Goal: Task Accomplishment & Management: Manage account settings

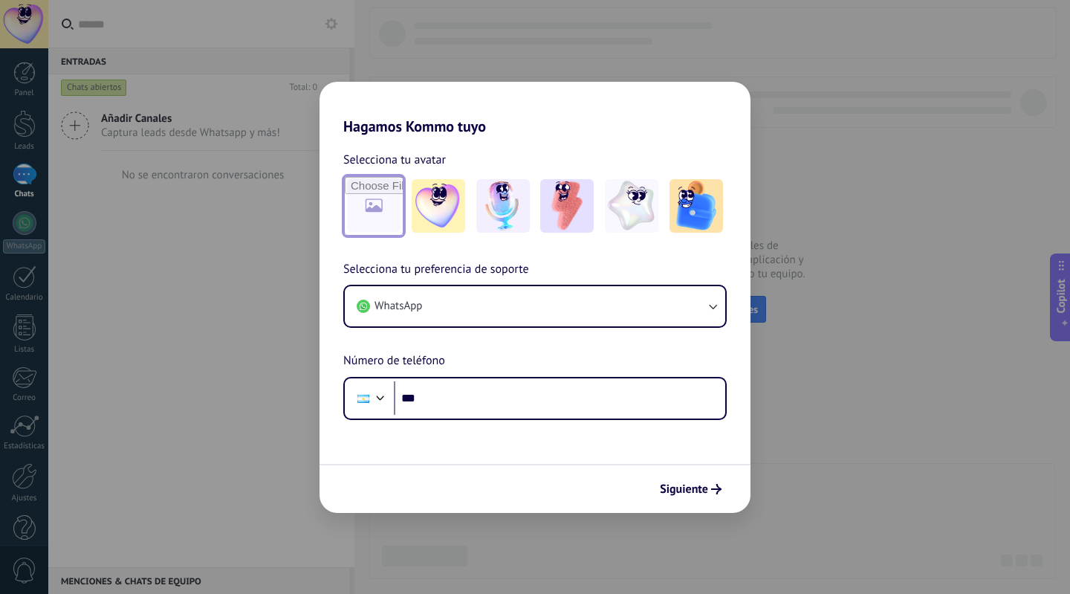
click at [371, 196] on input "file" at bounding box center [374, 206] width 58 height 58
type input "**********"
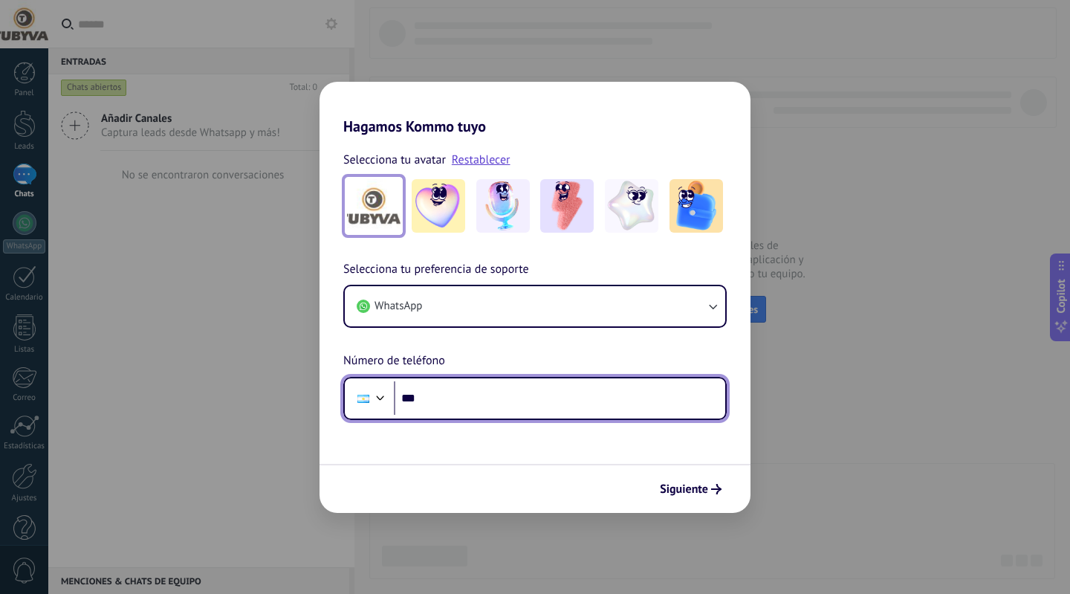
click at [425, 394] on input "***" at bounding box center [559, 398] width 331 height 34
type input "**********"
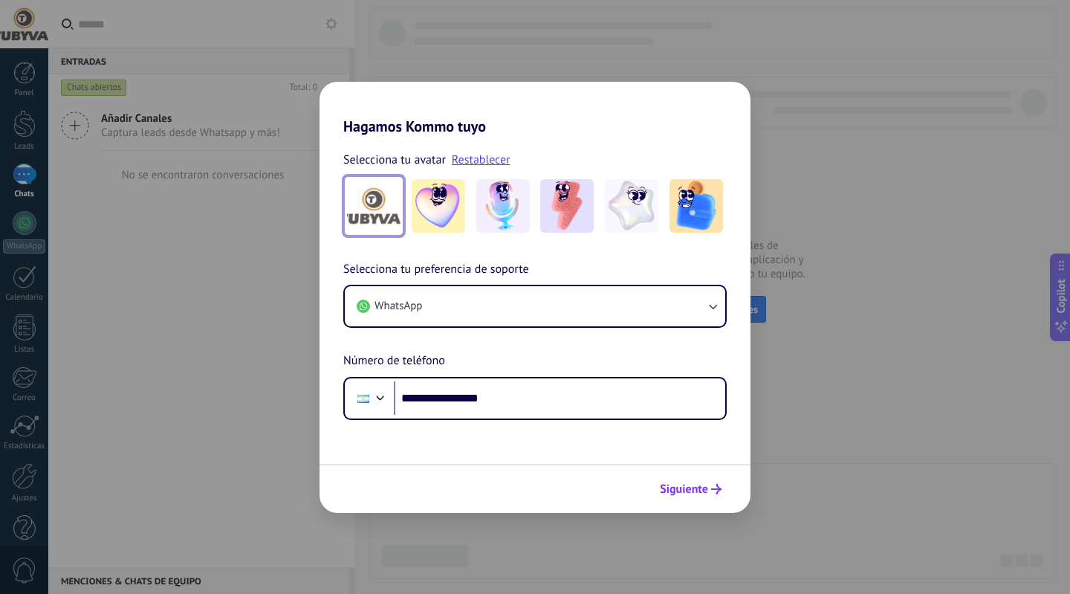
click at [704, 488] on span "Siguiente" at bounding box center [684, 489] width 48 height 10
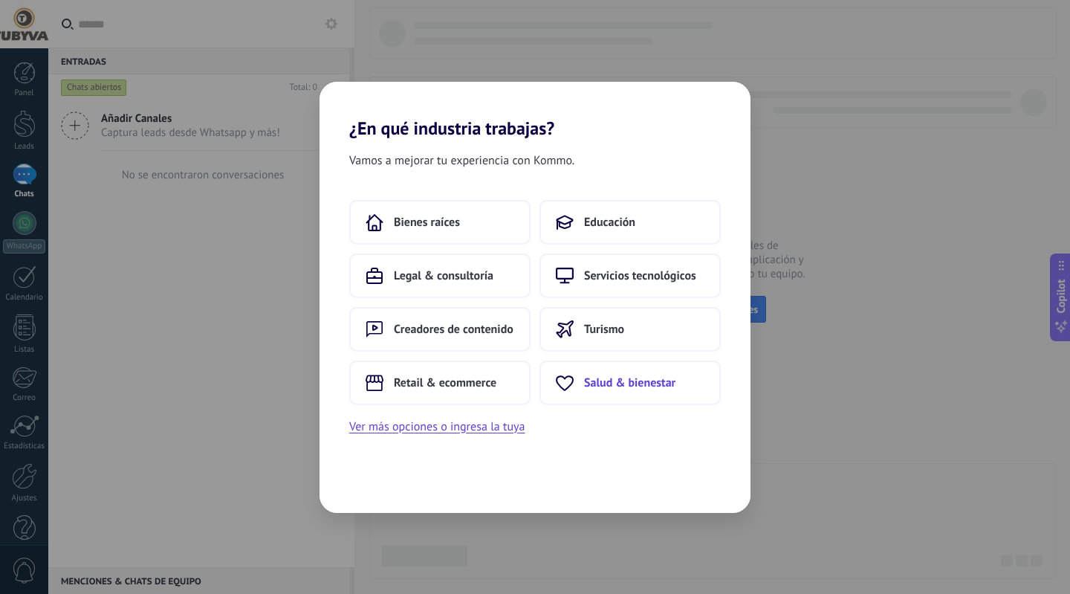
click at [600, 383] on span "Salud & bienestar" at bounding box center [629, 382] width 91 height 15
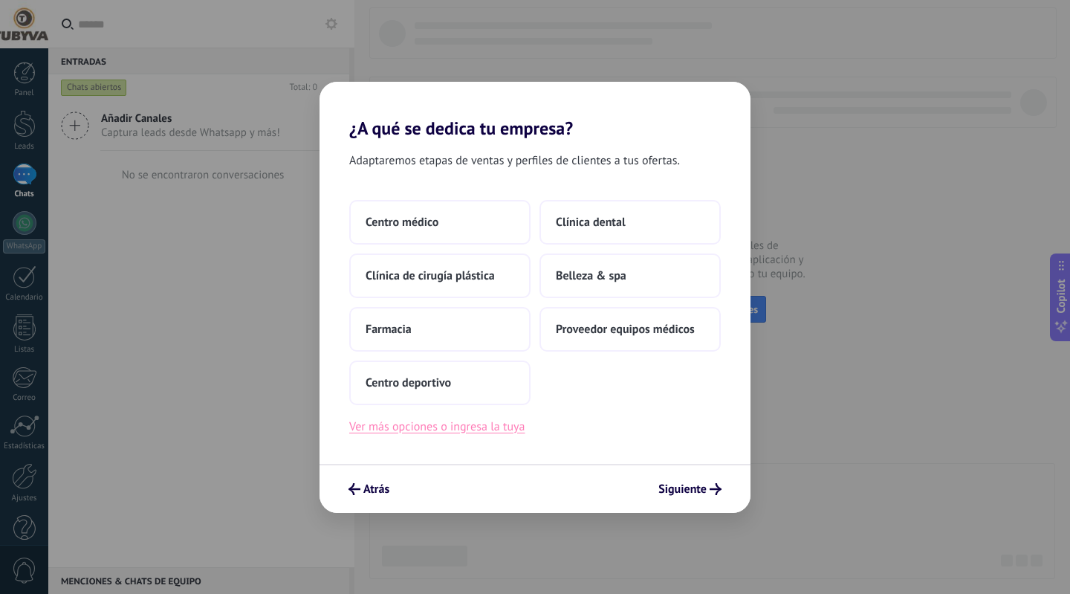
click at [456, 429] on button "Ver más opciones o ingresa la tuya" at bounding box center [436, 426] width 175 height 19
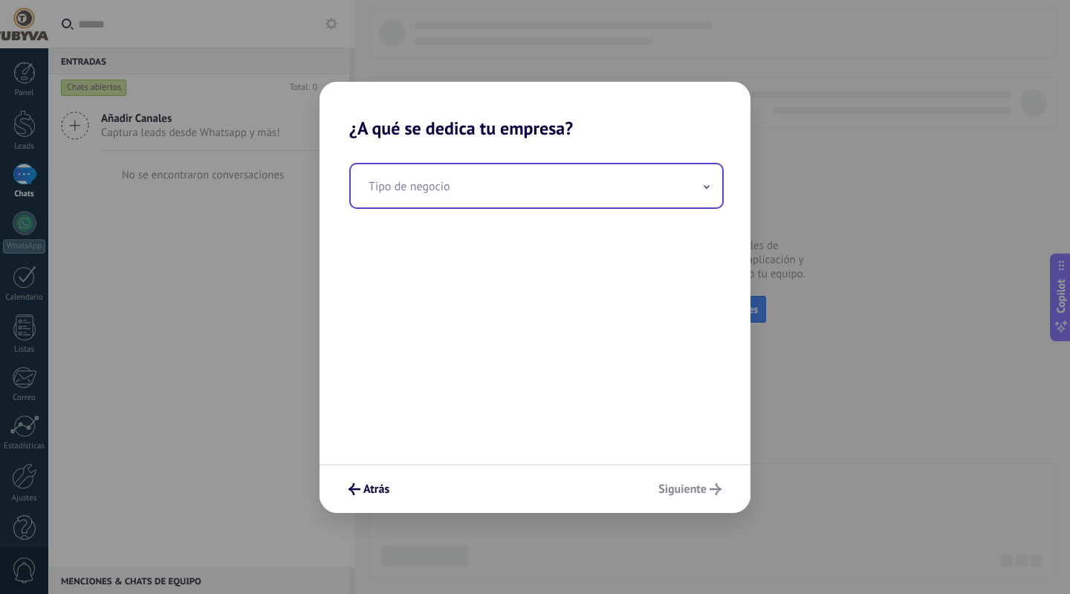
click at [417, 194] on input "text" at bounding box center [537, 185] width 372 height 43
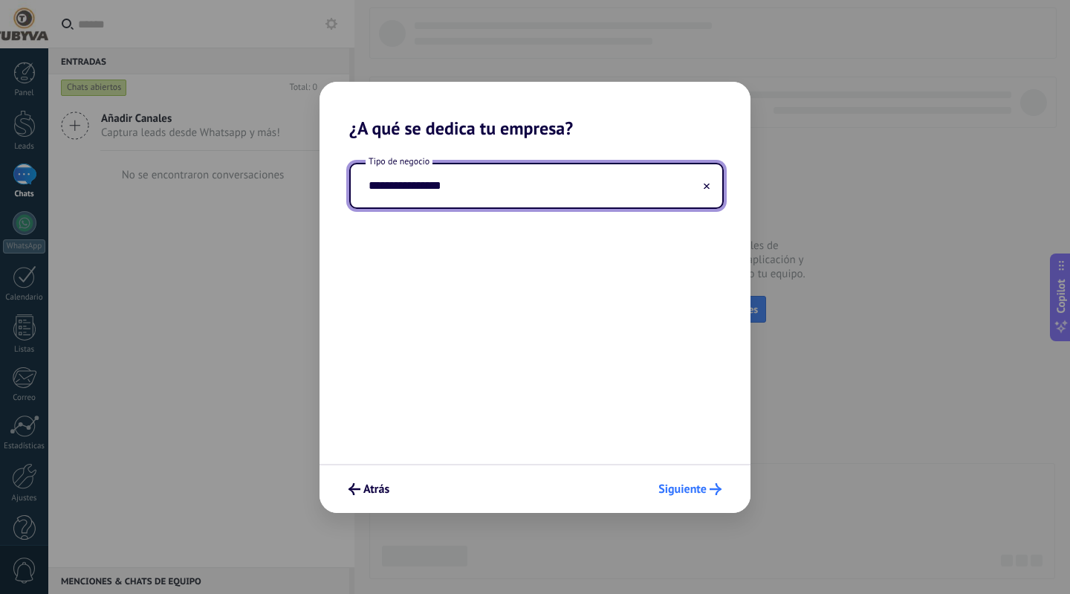
type input "**********"
click at [688, 491] on span "Siguiente" at bounding box center [682, 489] width 48 height 10
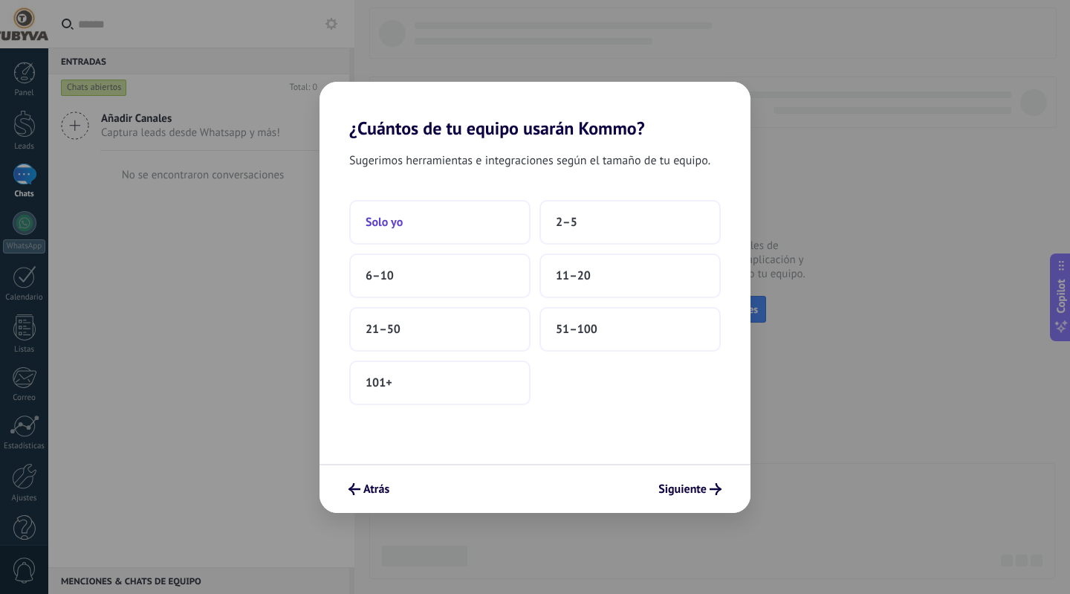
click at [427, 222] on button "Solo yo" at bounding box center [439, 222] width 181 height 45
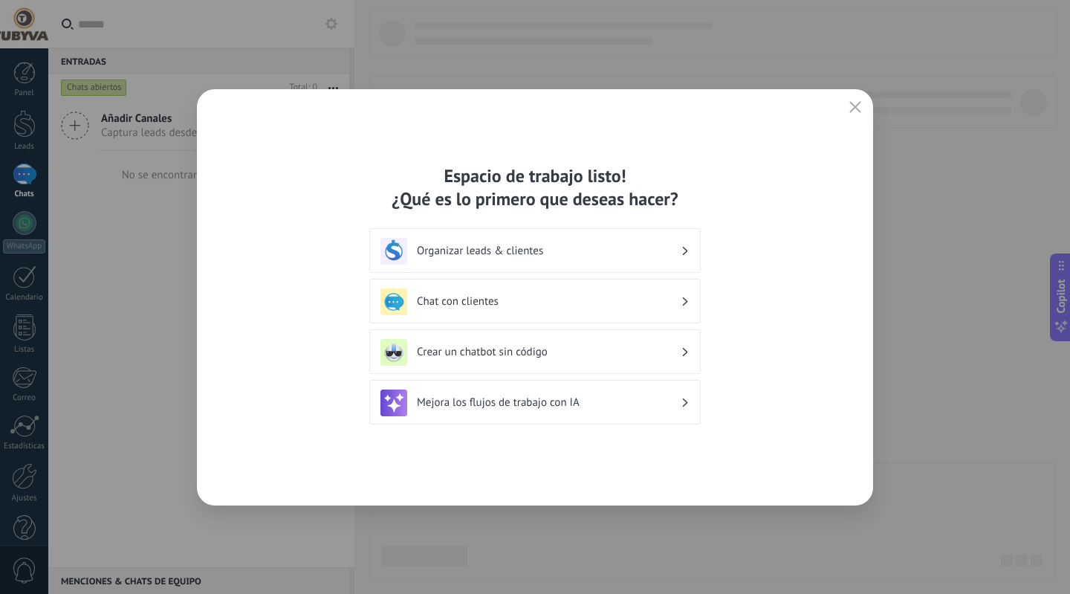
click at [543, 299] on h3 "Chat con clientes" at bounding box center [549, 301] width 264 height 14
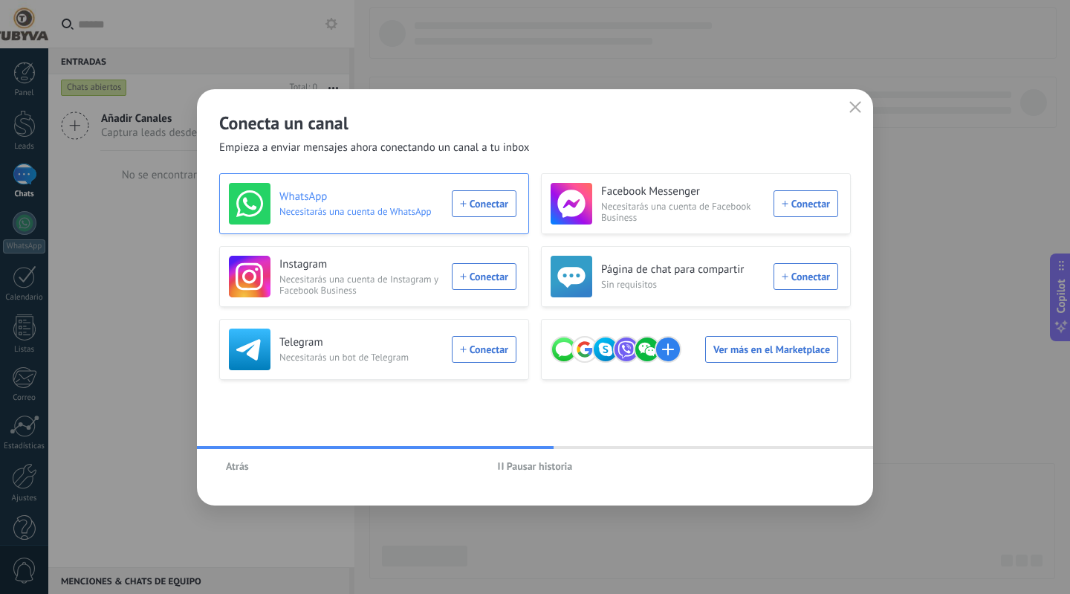
click at [486, 201] on div "WhatsApp Necesitarás una cuenta de WhatsApp Conectar" at bounding box center [373, 204] width 288 height 42
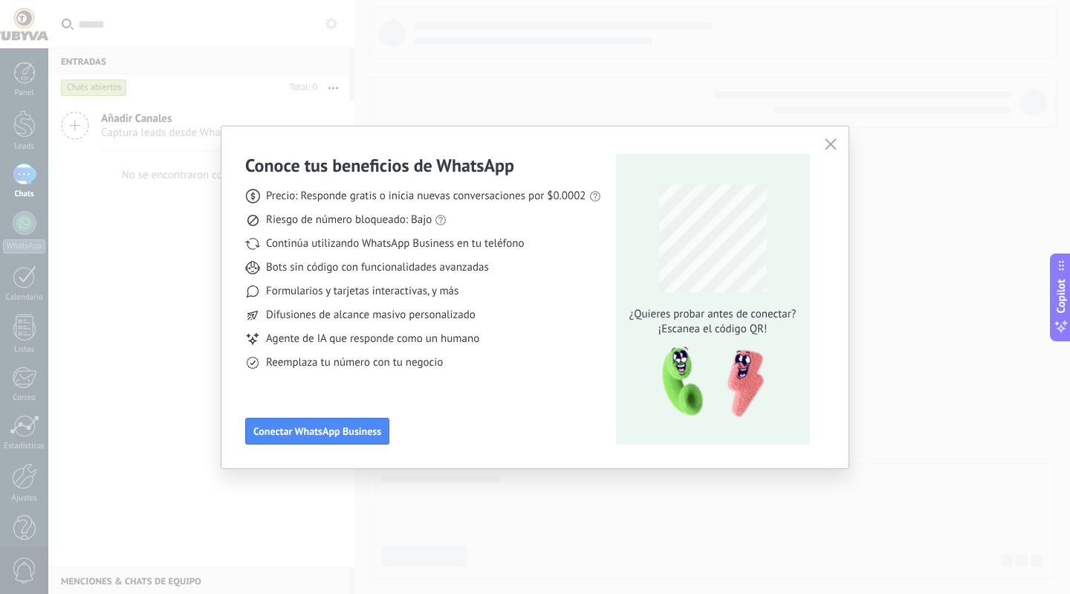
click at [278, 385] on div "Conoce tus beneficios de WhatsApp Precio: Responde gratis o inicia nuevas conve…" at bounding box center [423, 299] width 356 height 291
drag, startPoint x: 278, startPoint y: 385, endPoint x: 318, endPoint y: 314, distance: 81.9
click at [318, 314] on div "Conoce tus beneficios de WhatsApp Precio: Responde gratis o inicia nuevas conve…" at bounding box center [423, 299] width 356 height 291
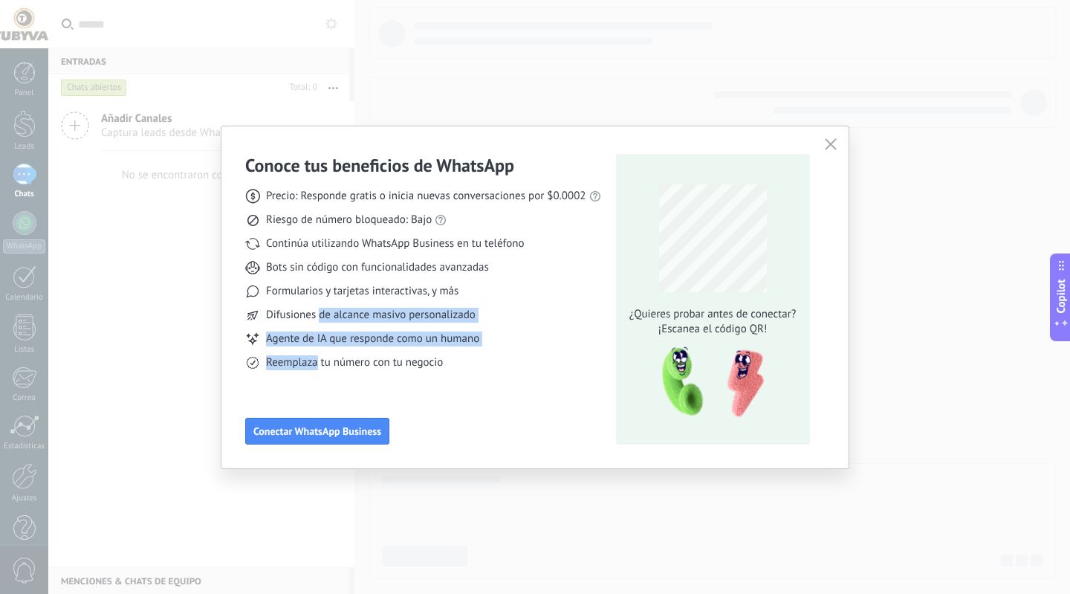
click at [580, 315] on div "Difusiones de alcance masivo personalizado" at bounding box center [423, 315] width 356 height 15
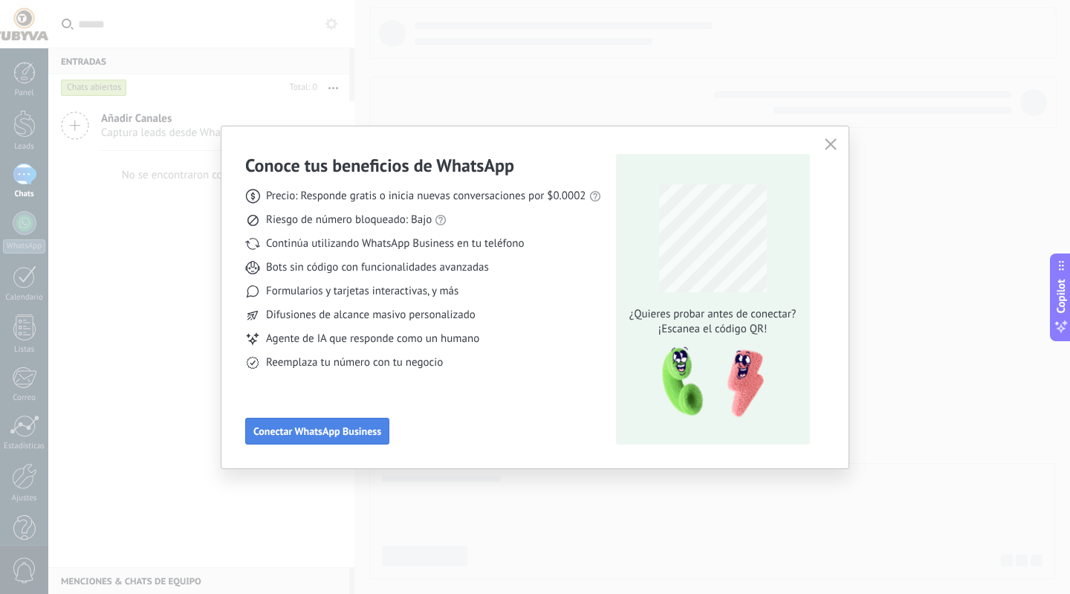
click at [339, 423] on button "Conectar WhatsApp Business" at bounding box center [317, 431] width 144 height 27
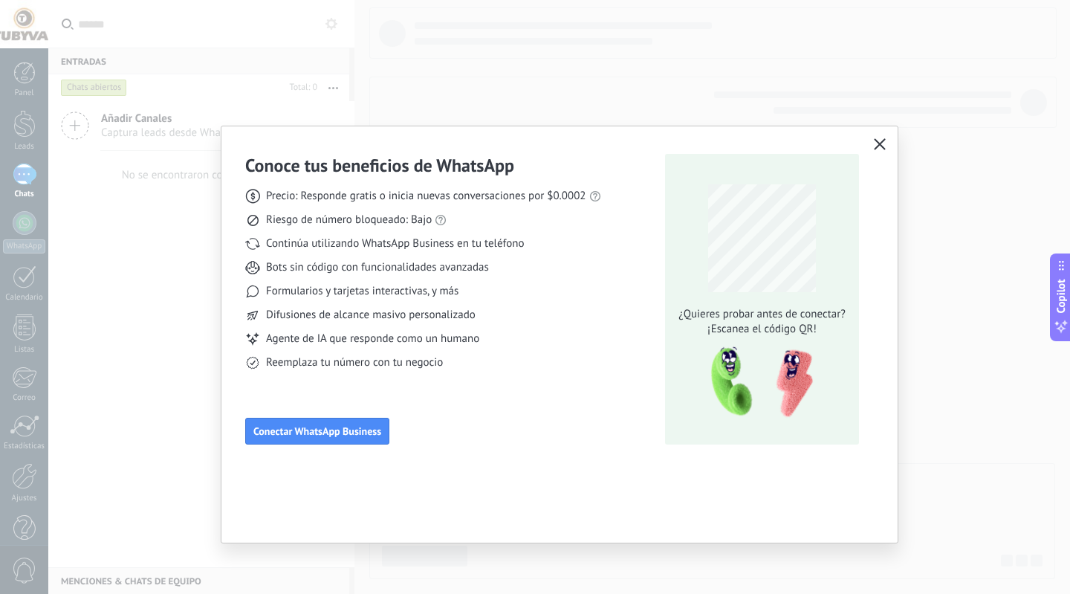
click at [876, 148] on use "button" at bounding box center [880, 144] width 11 height 11
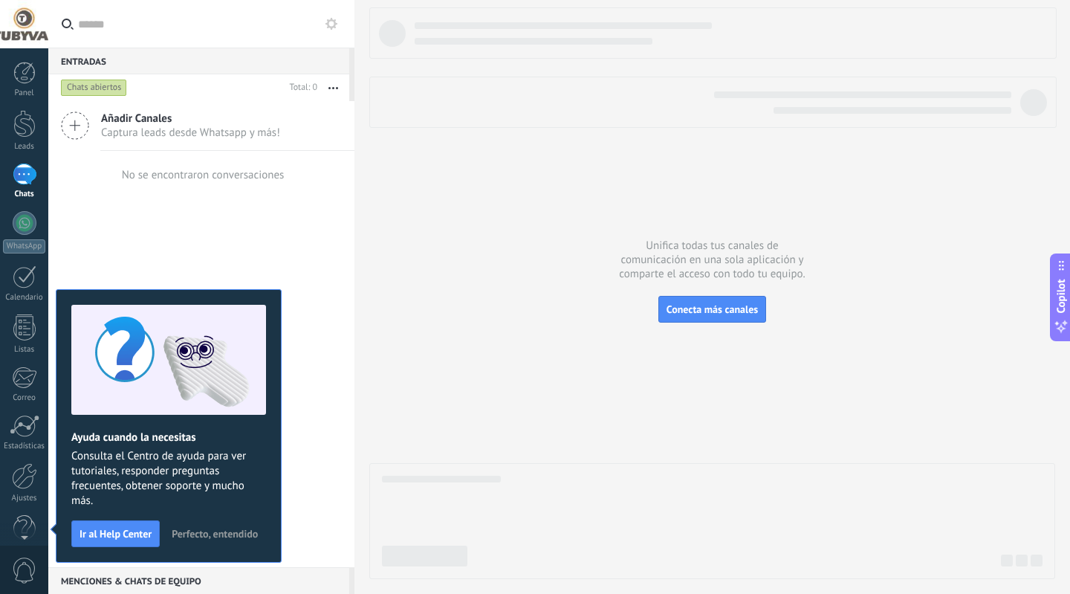
click at [230, 538] on span "Perfecto, entendido" at bounding box center [215, 533] width 86 height 10
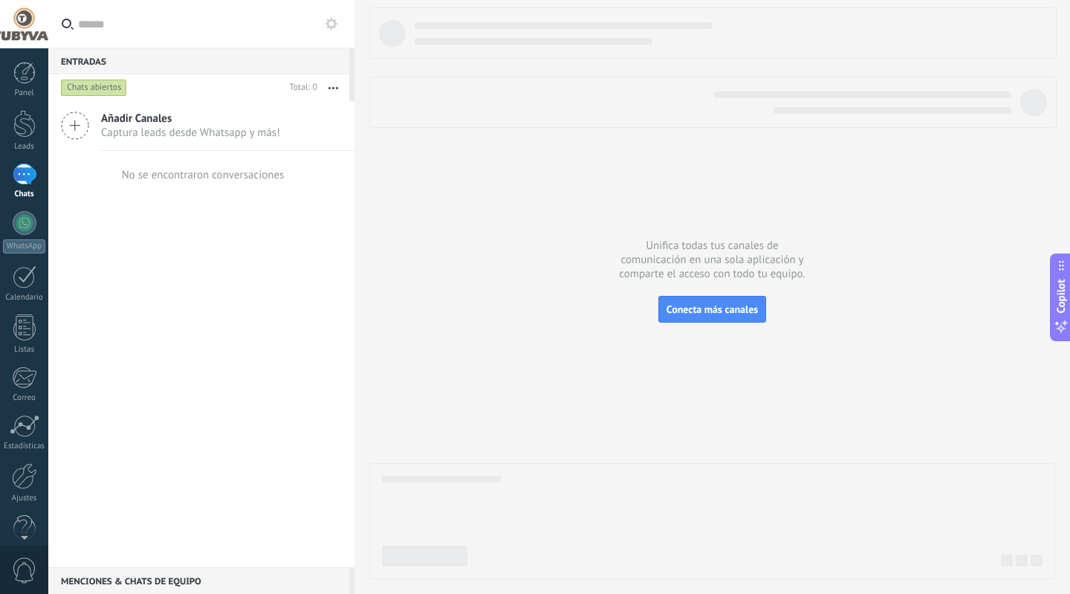
click at [27, 35] on div at bounding box center [24, 24] width 48 height 48
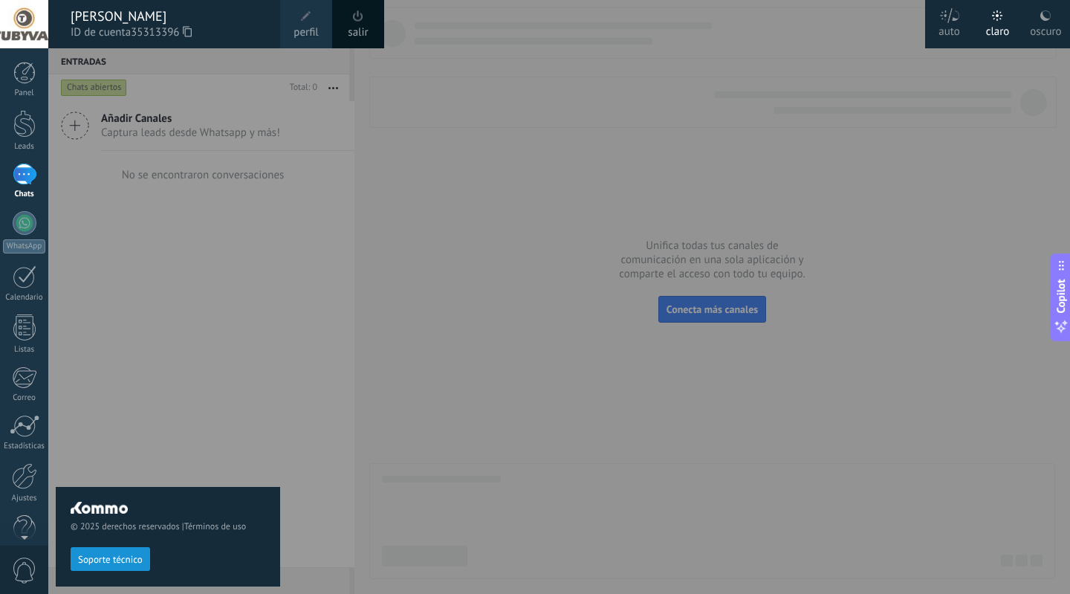
click at [305, 22] on span at bounding box center [306, 16] width 16 height 16
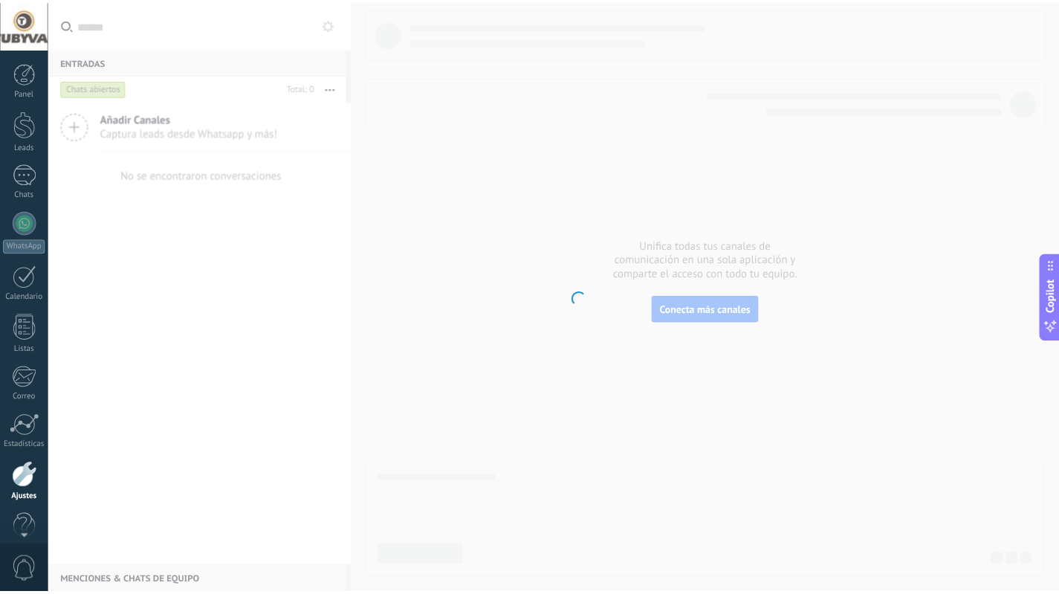
scroll to position [23, 0]
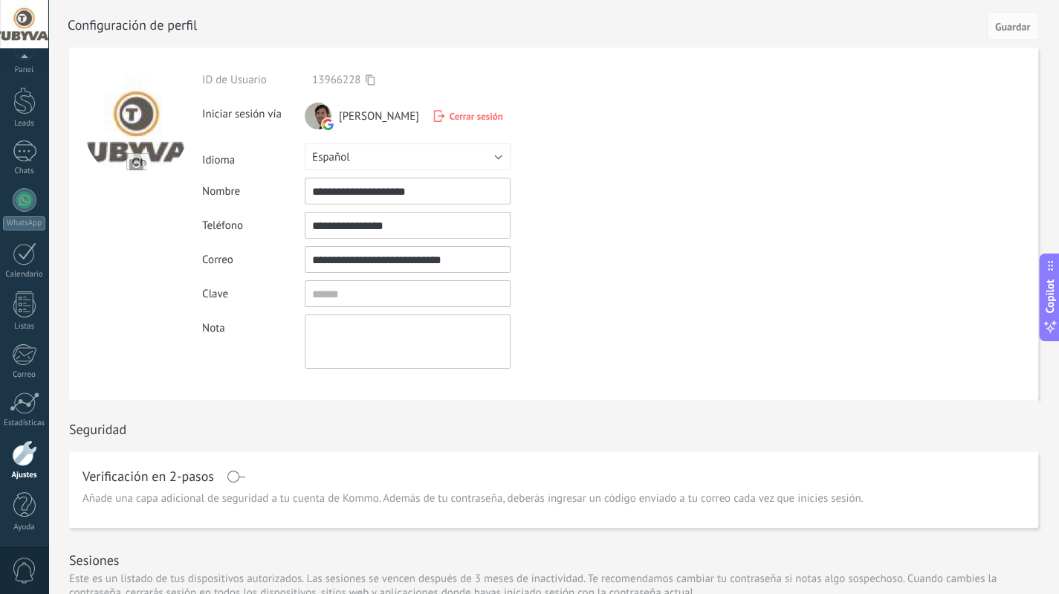
click at [137, 166] on input "file" at bounding box center [136, 163] width 21 height 21
type input "**********"
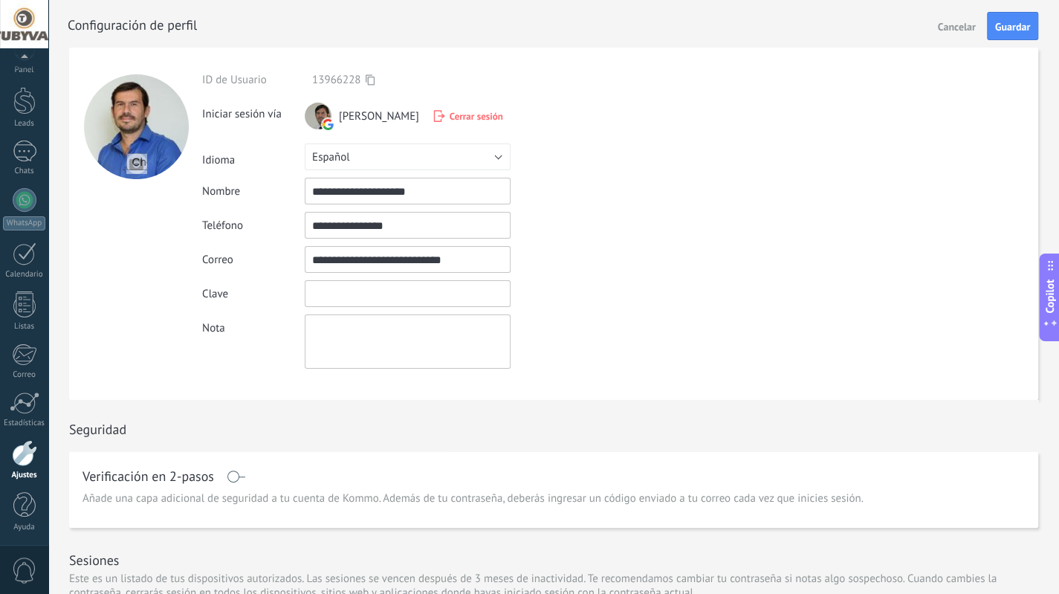
click at [333, 291] on input "textbox" at bounding box center [408, 293] width 206 height 27
click at [123, 305] on div at bounding box center [135, 224] width 133 height 352
click at [27, 206] on div at bounding box center [25, 200] width 24 height 24
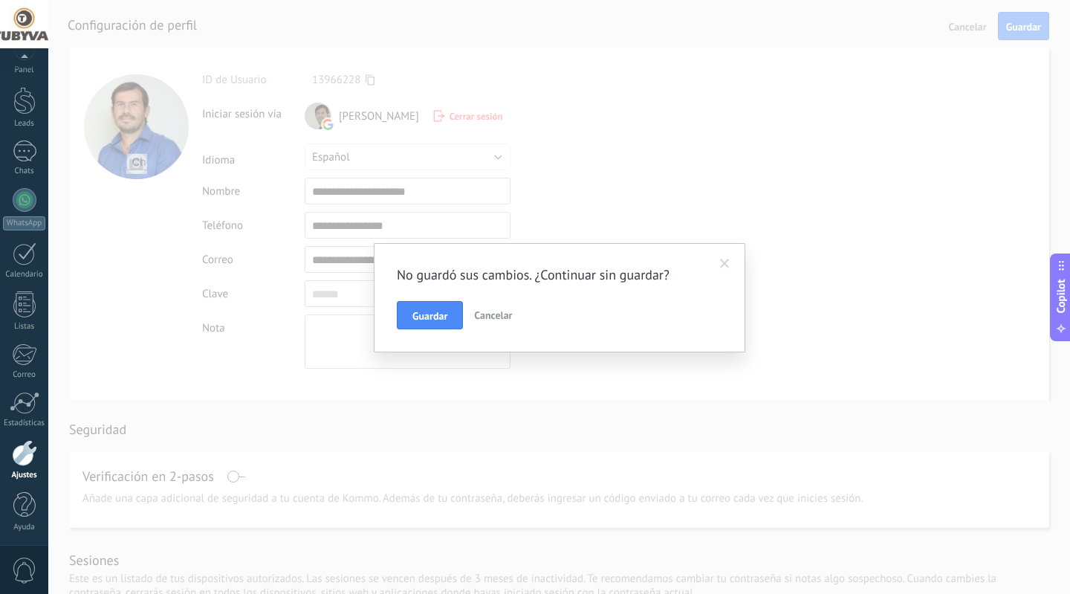
click at [158, 239] on div "No guardó sus cambios. ¿Continuar sin guardar? Guardar Cancelar" at bounding box center [559, 297] width 1022 height 594
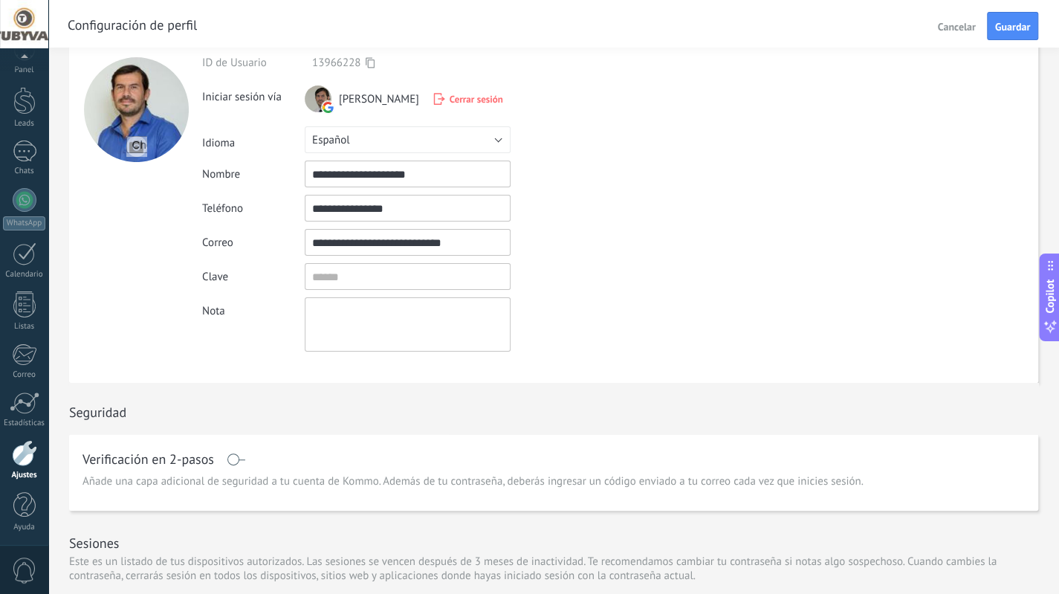
scroll to position [0, 0]
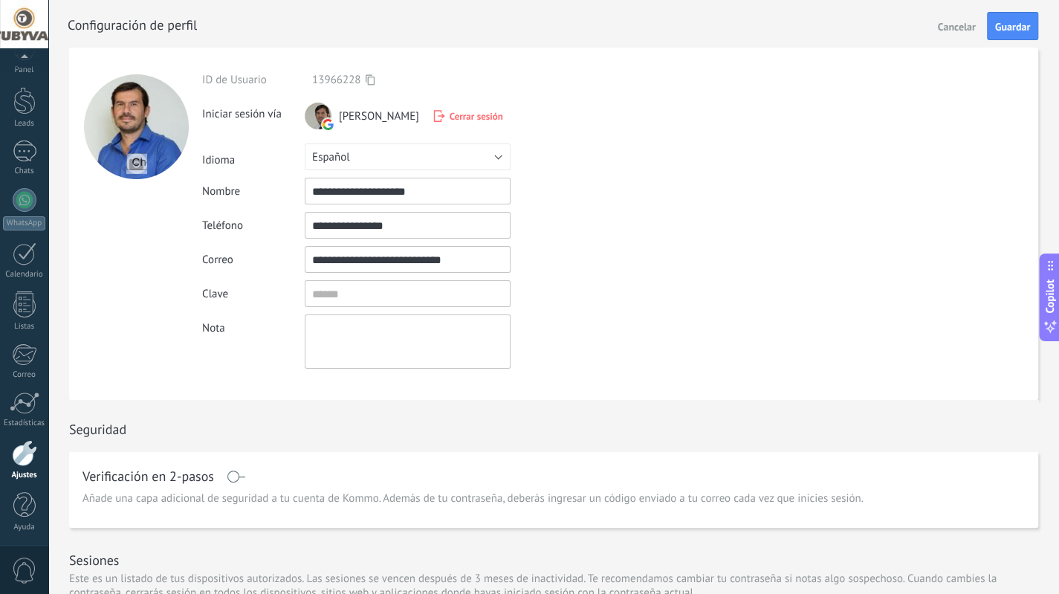
click at [22, 437] on div "Panel Leads Chats WhatsApp Clientes" at bounding box center [24, 293] width 48 height 508
click at [22, 447] on div at bounding box center [24, 453] width 25 height 26
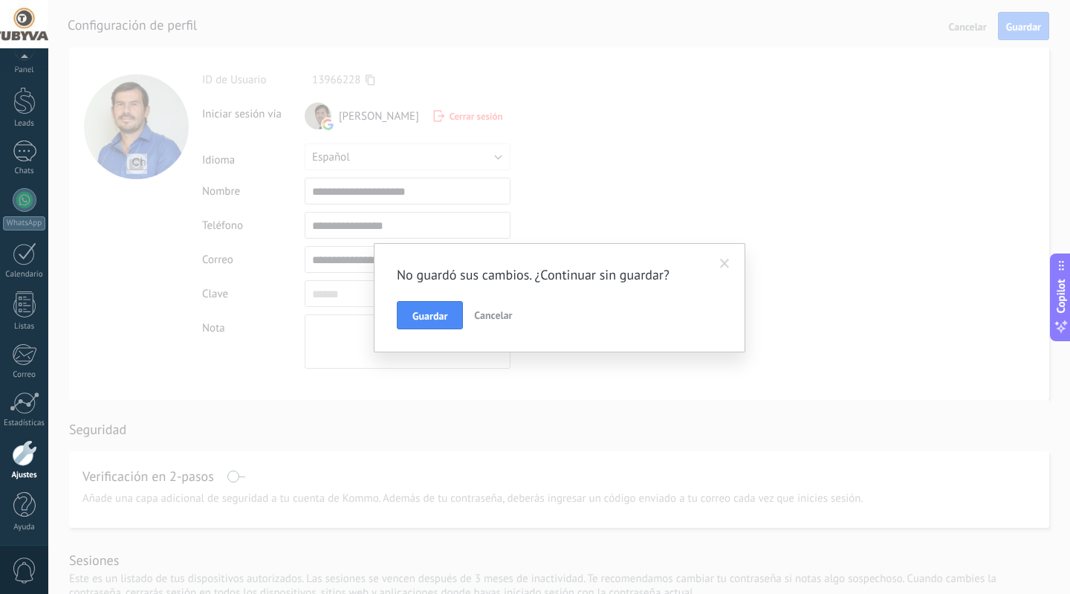
click at [715, 266] on span at bounding box center [725, 263] width 25 height 25
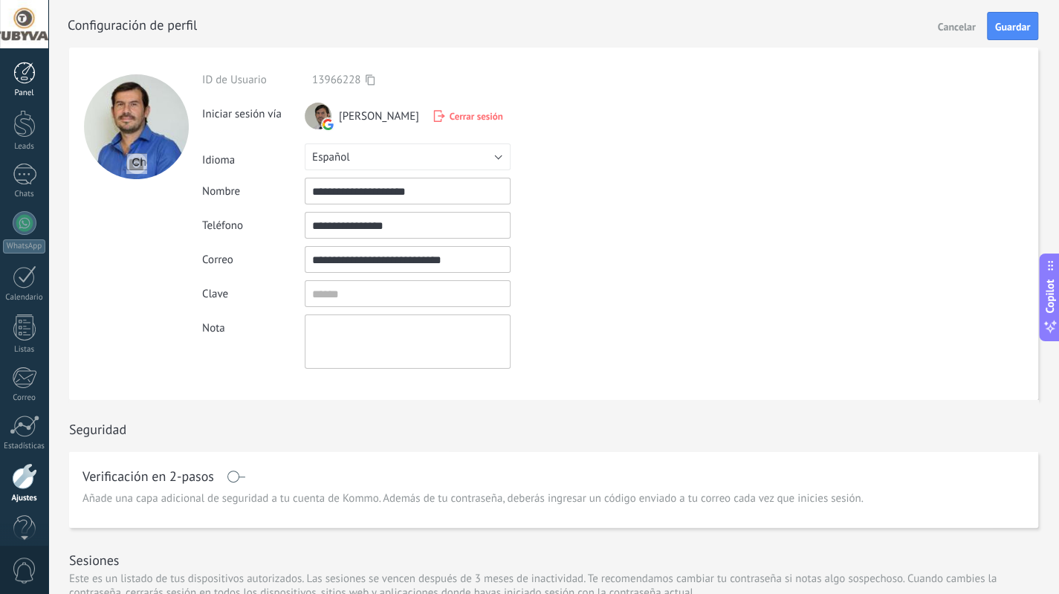
click at [28, 79] on div at bounding box center [24, 73] width 22 height 22
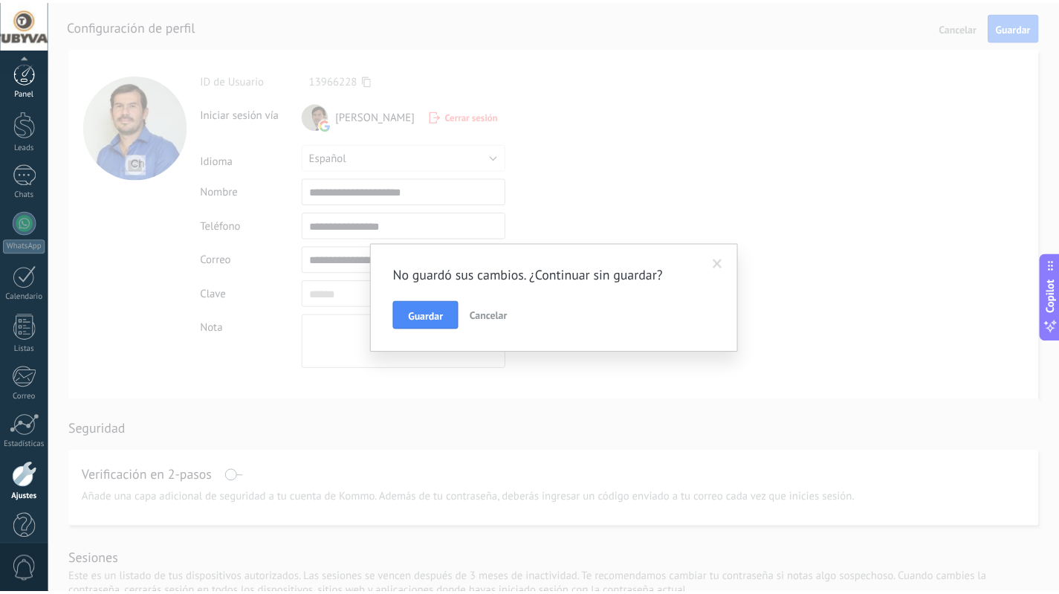
scroll to position [23, 0]
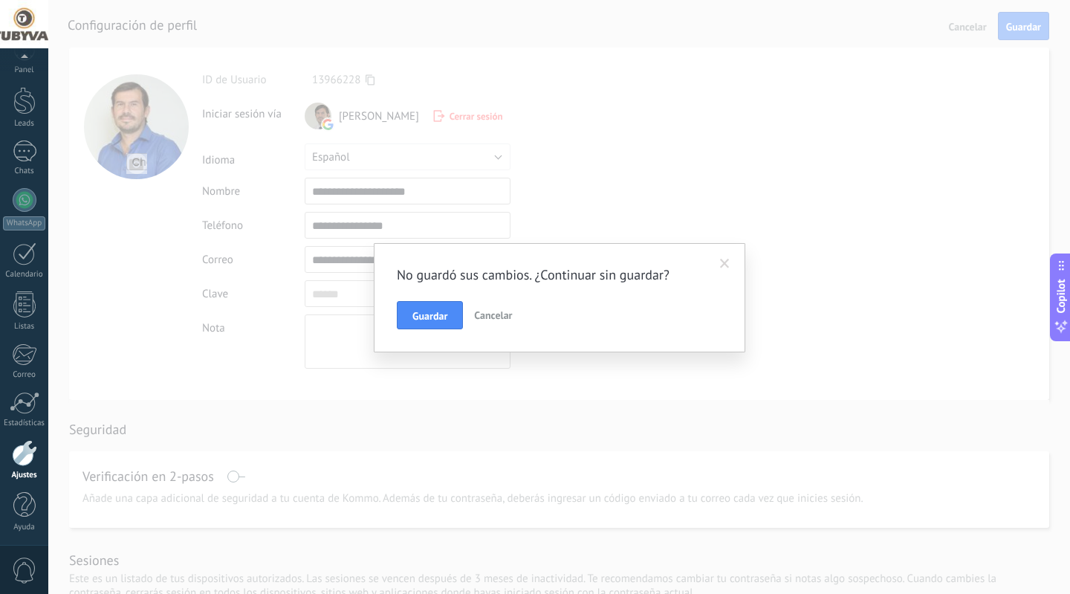
click at [724, 265] on span at bounding box center [725, 264] width 10 height 10
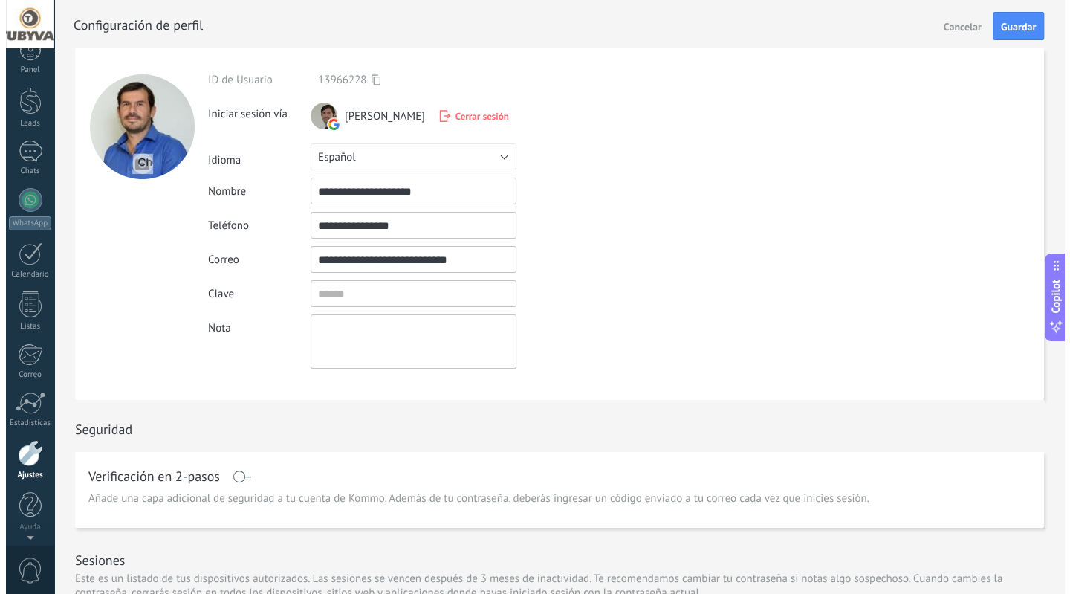
scroll to position [0, 0]
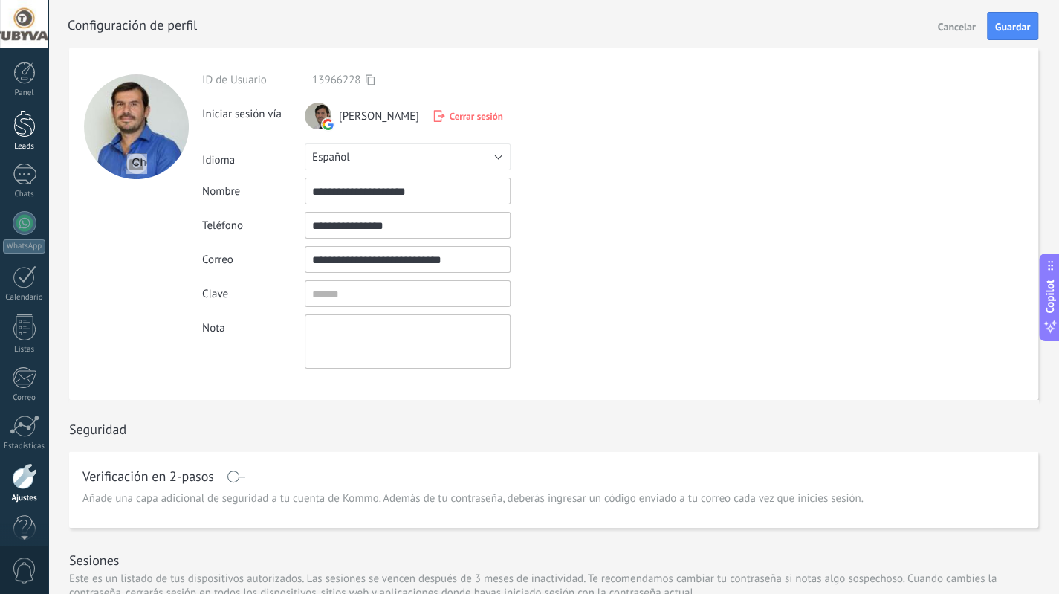
click at [25, 137] on link "Leads" at bounding box center [24, 131] width 48 height 42
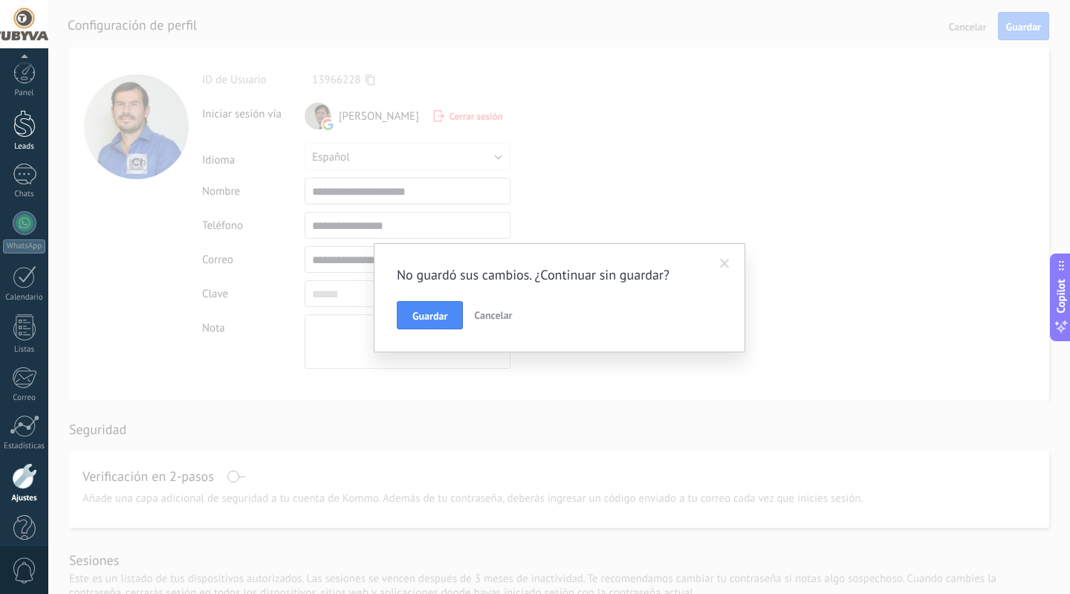
scroll to position [23, 0]
click at [732, 264] on span at bounding box center [725, 263] width 25 height 25
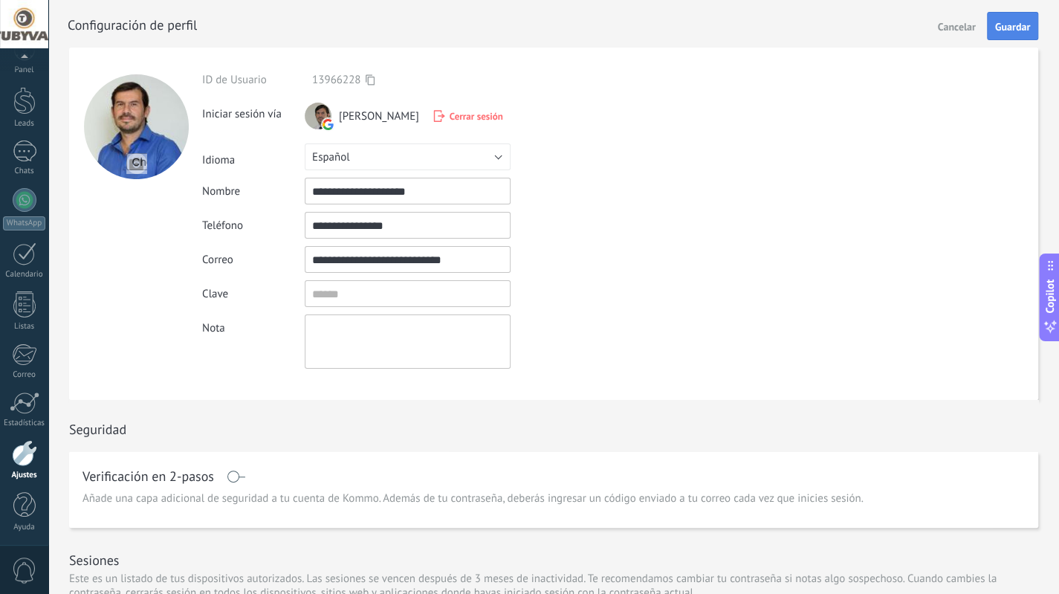
click at [1026, 16] on button "Guardar" at bounding box center [1012, 26] width 51 height 28
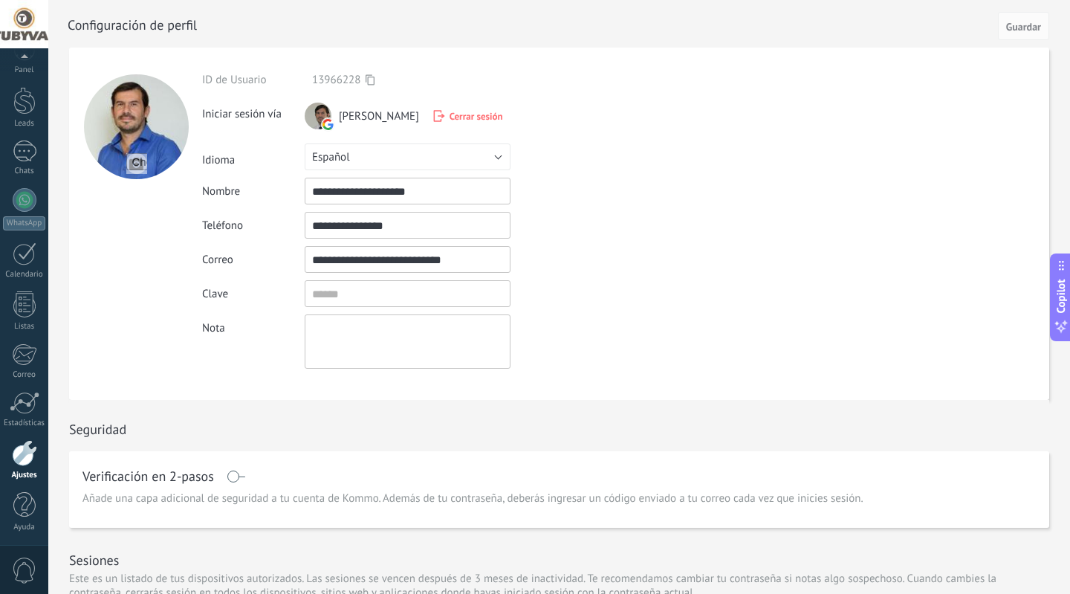
click at [1064, 301] on span "Copilot" at bounding box center [1061, 296] width 15 height 34
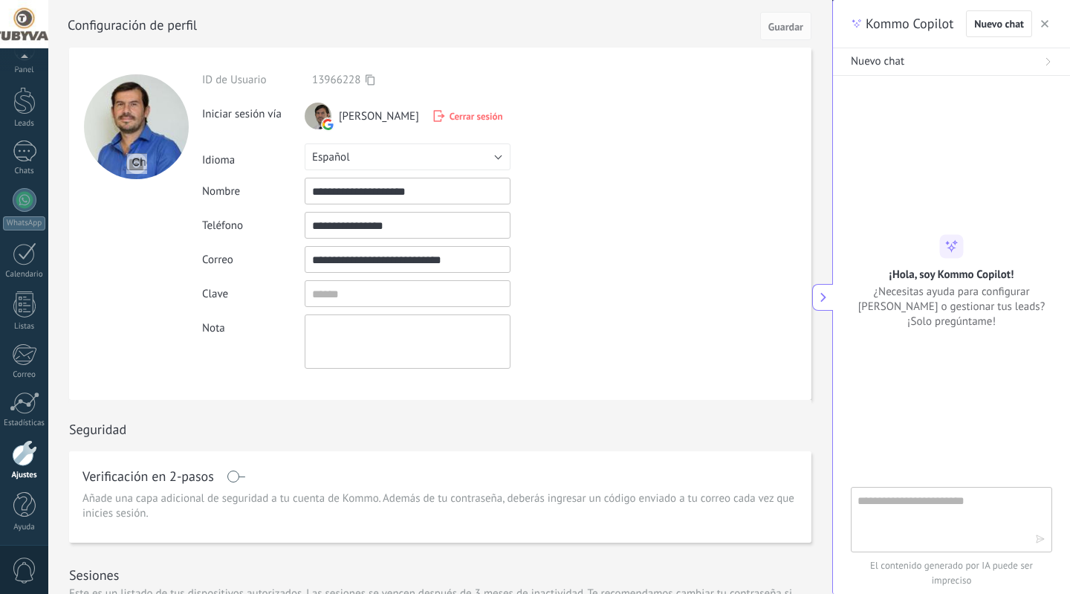
click at [867, 506] on textarea at bounding box center [941, 519] width 167 height 54
type textarea "**********"
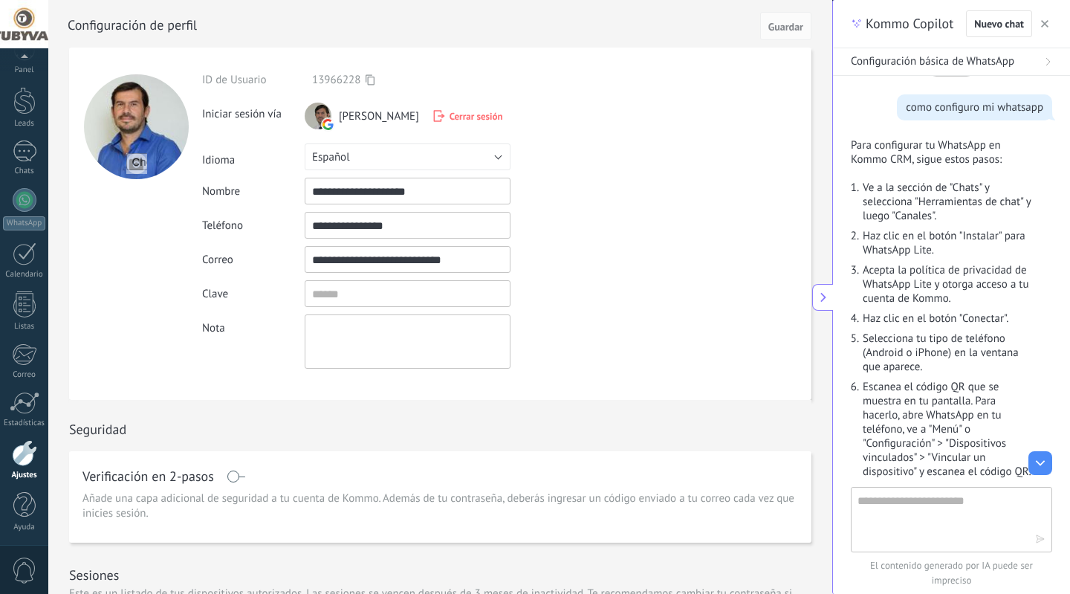
scroll to position [33, 0]
click at [785, 29] on span "Guardar" at bounding box center [785, 27] width 35 height 10
